Goal: Transaction & Acquisition: Purchase product/service

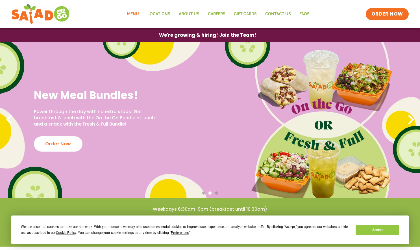
click at [136, 14] on link "Menu" at bounding box center [133, 14] width 20 height 13
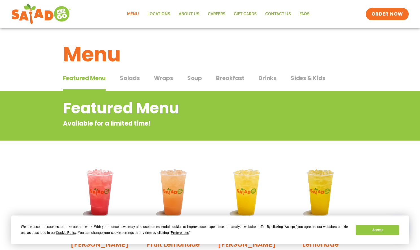
click at [226, 77] on span "Breakfast" at bounding box center [230, 78] width 28 height 8
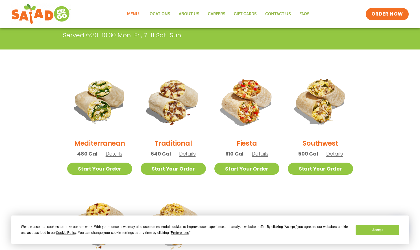
scroll to position [109, 0]
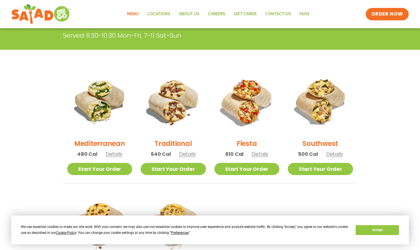
click at [315, 143] on h2 "Southwest" at bounding box center [320, 143] width 36 height 10
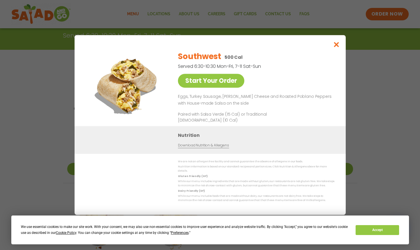
click at [336, 47] on icon "Close modal" at bounding box center [336, 45] width 7 height 6
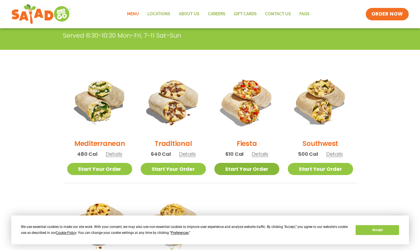
click at [246, 170] on link "Start Your Order" at bounding box center [246, 169] width 65 height 12
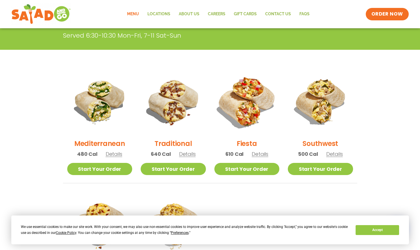
click at [249, 116] on img at bounding box center [246, 101] width 77 height 77
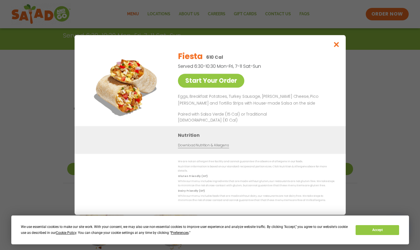
click at [335, 47] on icon "Close modal" at bounding box center [336, 45] width 7 height 6
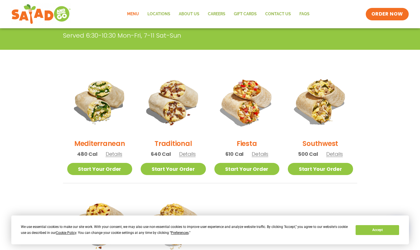
click at [100, 146] on h2 "Mediterranean" at bounding box center [99, 143] width 51 height 10
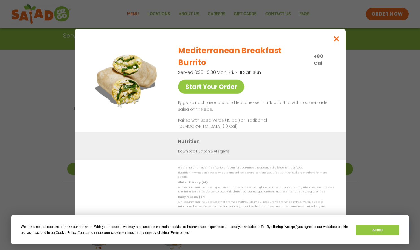
click at [334, 42] on icon "Close modal" at bounding box center [336, 39] width 7 height 6
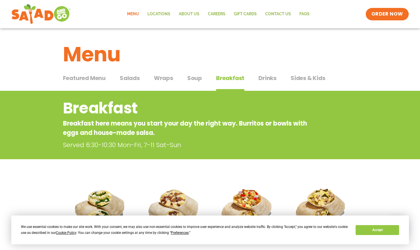
scroll to position [0, 0]
